Goal: Task Accomplishment & Management: Manage account settings

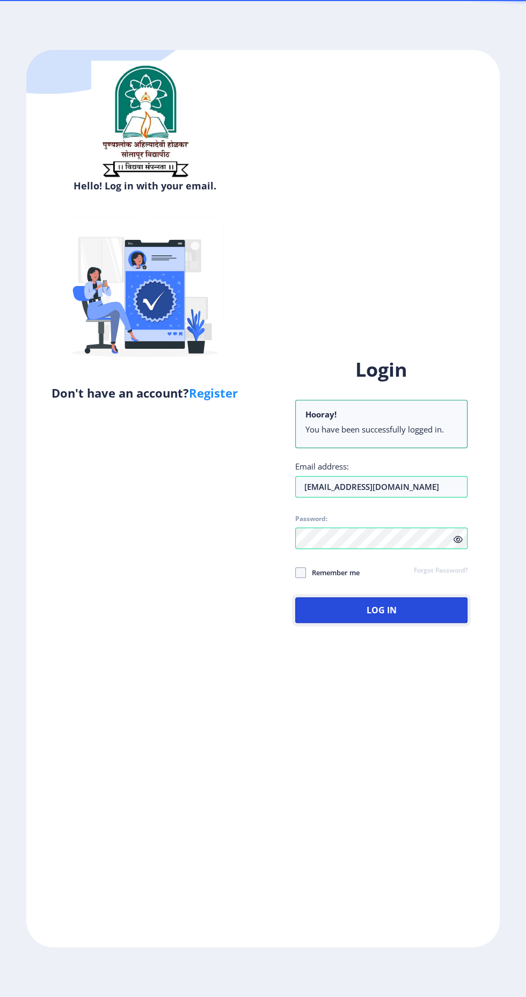
click at [423, 623] on button "Log In" at bounding box center [381, 610] width 172 height 26
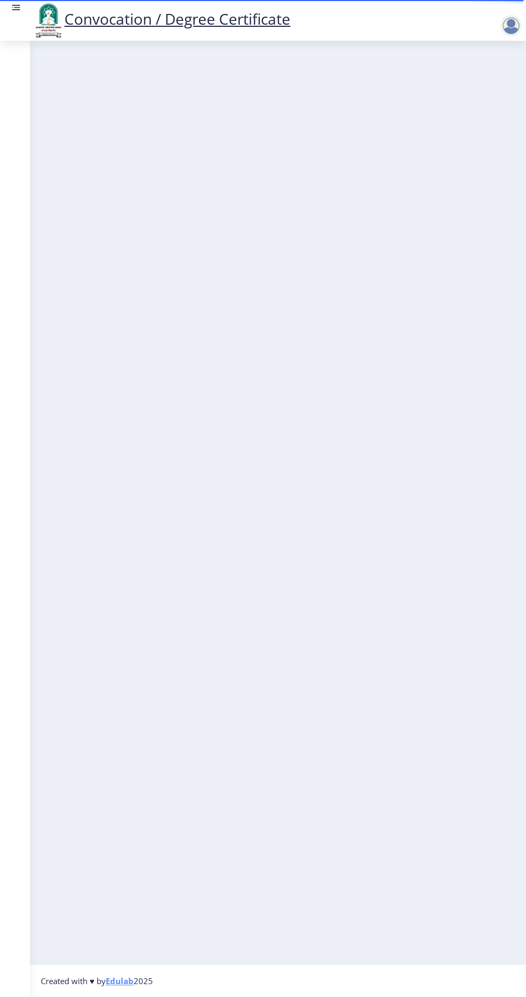
click at [119, 526] on nb-layout-column at bounding box center [278, 503] width 496 height 924
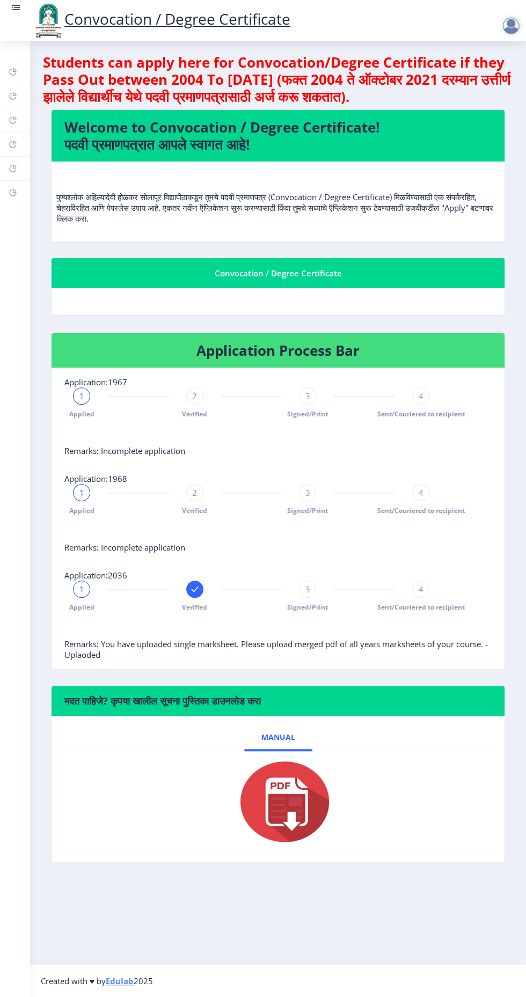
click at [13, 120] on rect at bounding box center [13, 120] width 9 height 9
select select
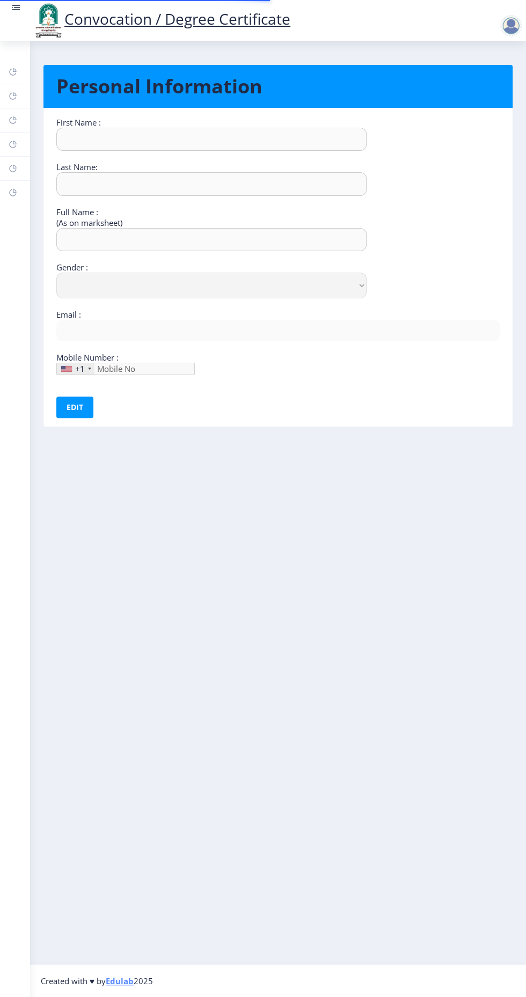
type input "Kiran"
type input "[PERSON_NAME]"
type input "[PERSON_NAME] [PERSON_NAME]"
select select "[DEMOGRAPHIC_DATA]"
type input "[EMAIL_ADDRESS][DOMAIN_NAME]"
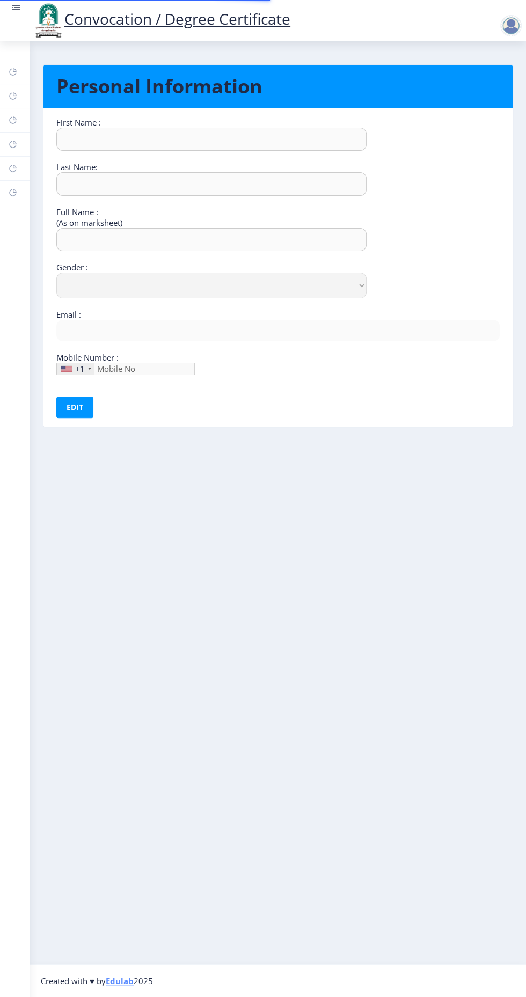
type input "9021488074"
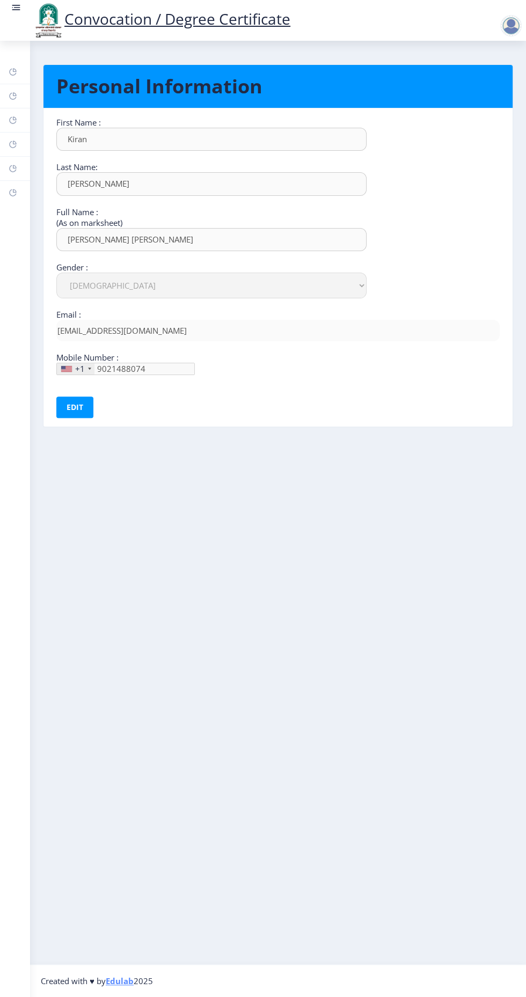
click at [14, 142] on rect at bounding box center [13, 144] width 9 height 9
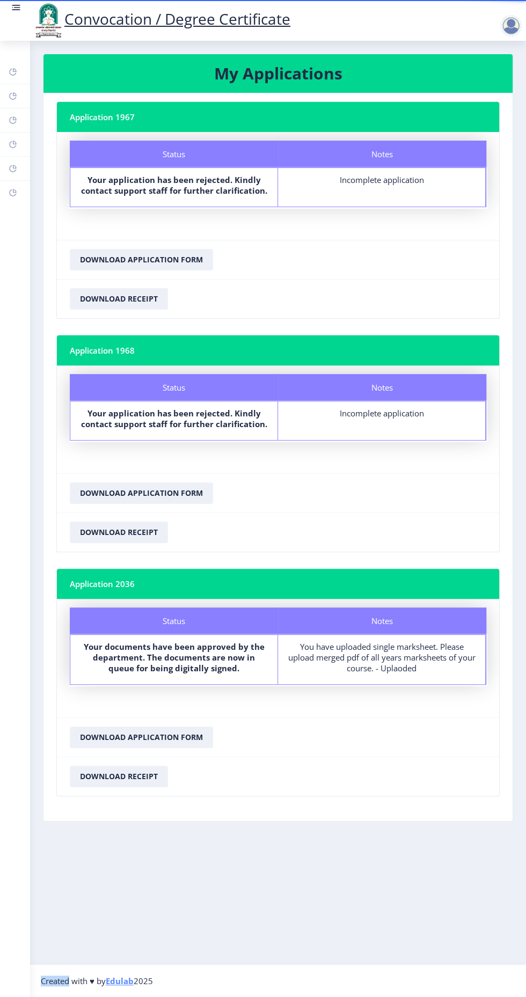
click at [12, 96] on rect at bounding box center [13, 96] width 9 height 9
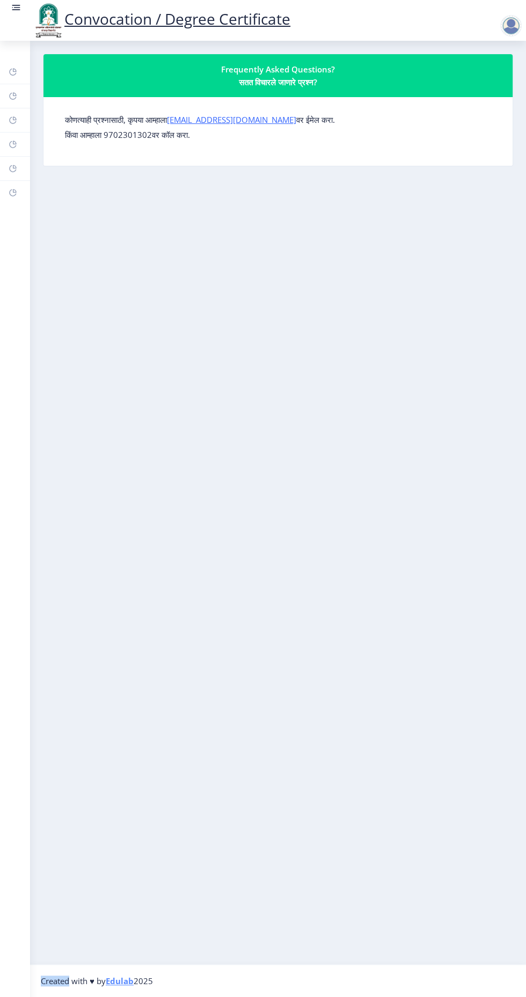
click at [14, 118] on rect at bounding box center [13, 120] width 9 height 9
select select
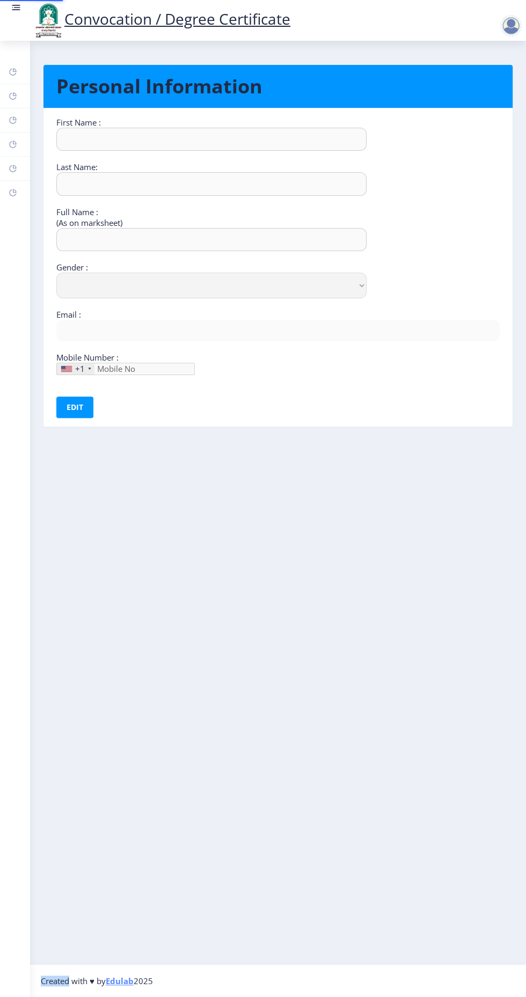
type input "Kiran"
type input "[PERSON_NAME]"
type input "[PERSON_NAME] [PERSON_NAME]"
select select "[DEMOGRAPHIC_DATA]"
type input "[EMAIL_ADDRESS][DOMAIN_NAME]"
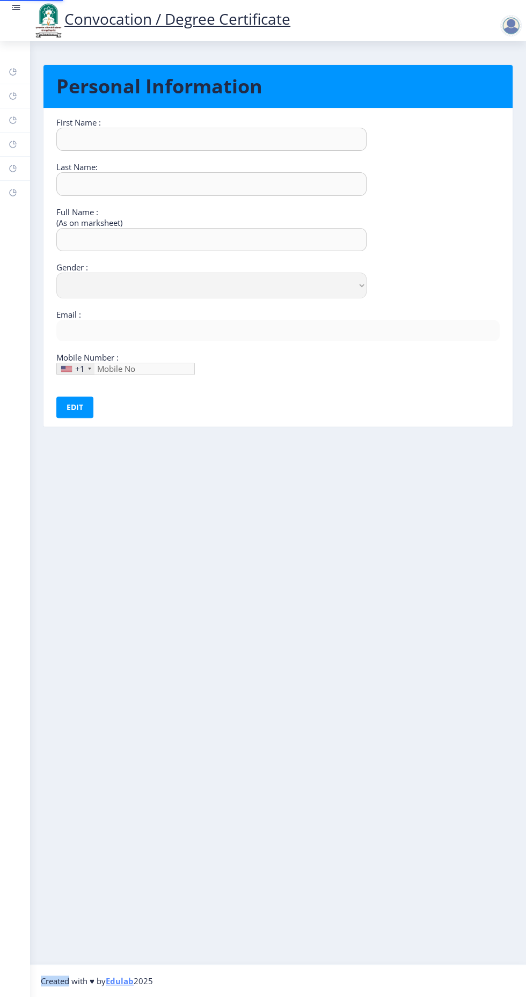
type input "9021488074"
click at [13, 144] on rect at bounding box center [13, 144] width 9 height 9
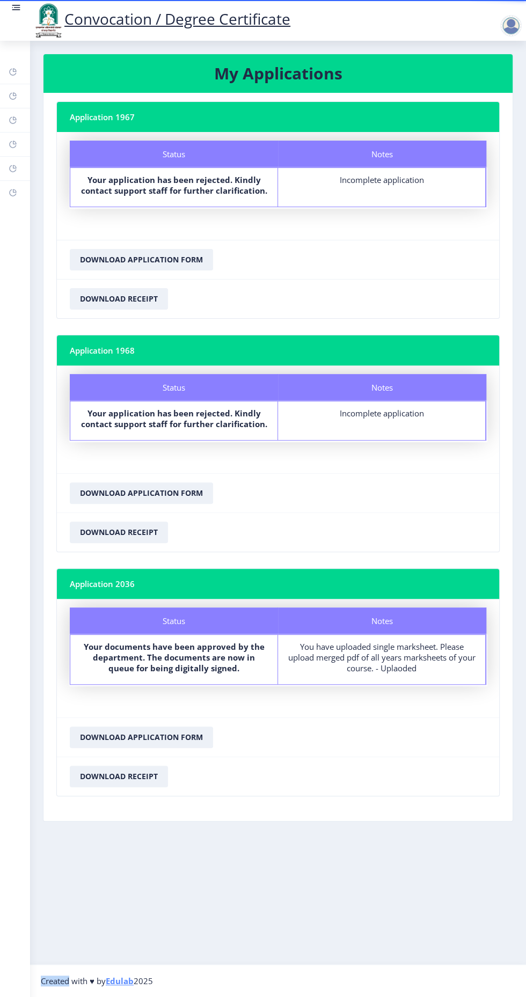
click at [14, 94] on rect at bounding box center [13, 96] width 9 height 9
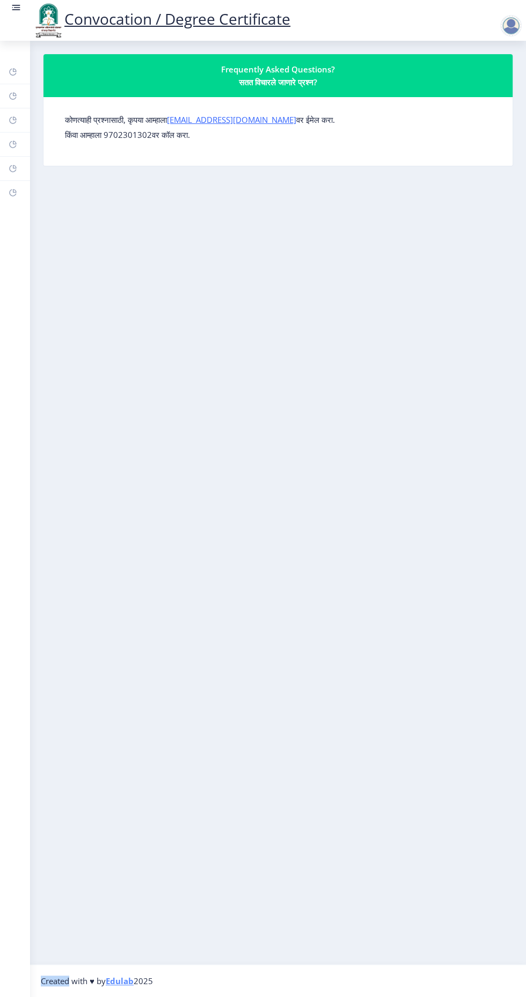
click at [14, 70] on rect at bounding box center [13, 72] width 9 height 9
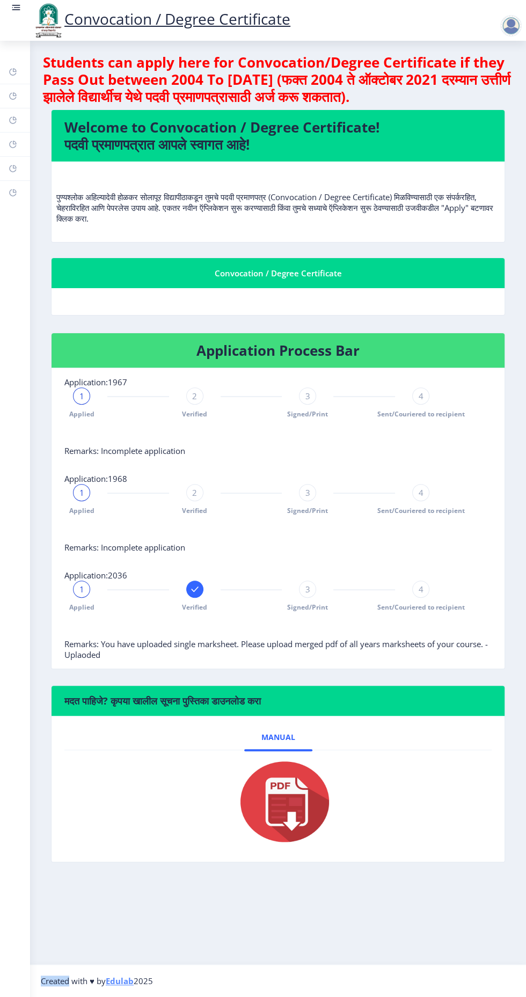
click at [305, 590] on div "3" at bounding box center [307, 589] width 17 height 17
click at [420, 585] on span "4" at bounding box center [421, 589] width 5 height 11
click at [301, 585] on div at bounding box center [307, 589] width 17 height 17
click at [195, 586] on rect at bounding box center [194, 589] width 11 height 11
click at [76, 595] on div "Applied" at bounding box center [81, 596] width 17 height 31
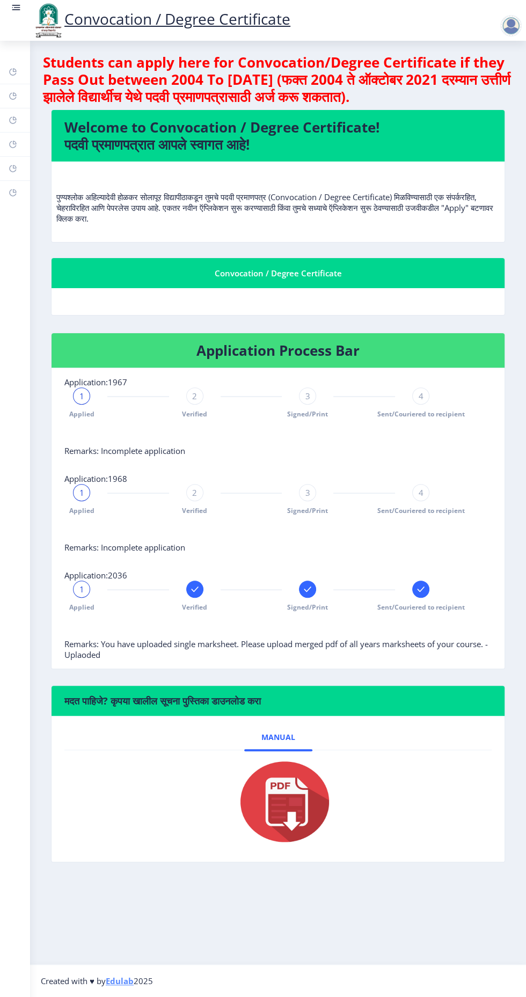
click at [513, 38] on div at bounding box center [513, 20] width 47 height 37
click at [517, 32] on div at bounding box center [510, 25] width 21 height 21
click at [497, 94] on link "Log out" at bounding box center [483, 84] width 86 height 26
